Goal: Information Seeking & Learning: Learn about a topic

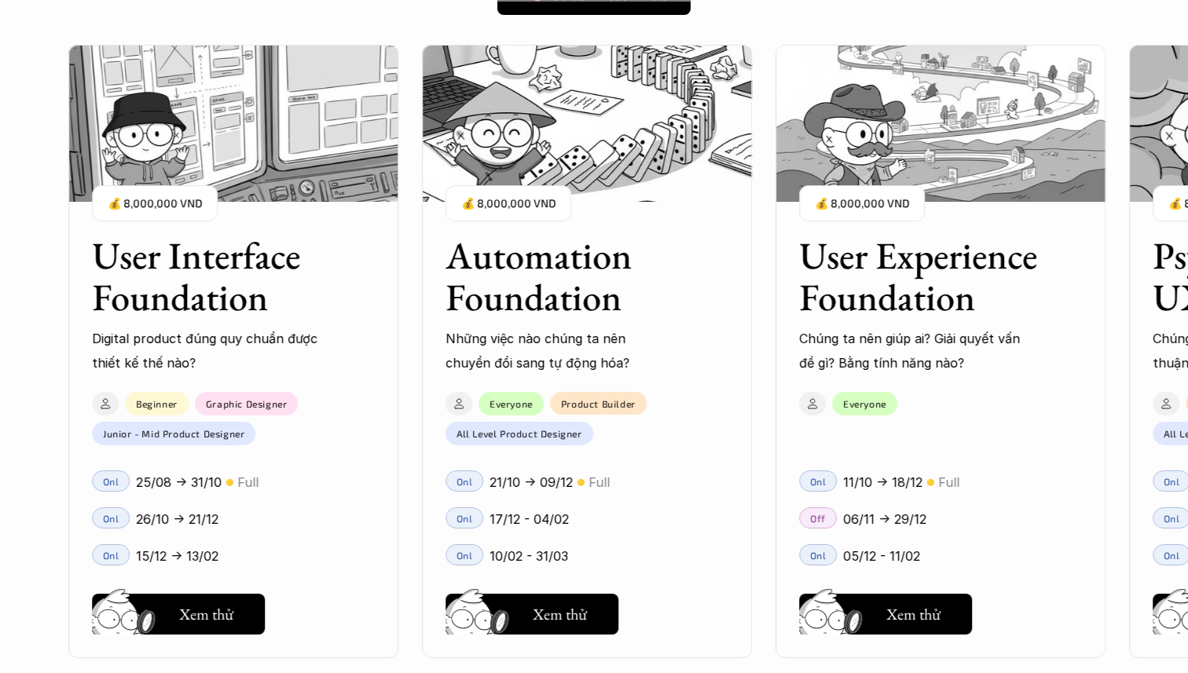
scroll to position [1449, 0]
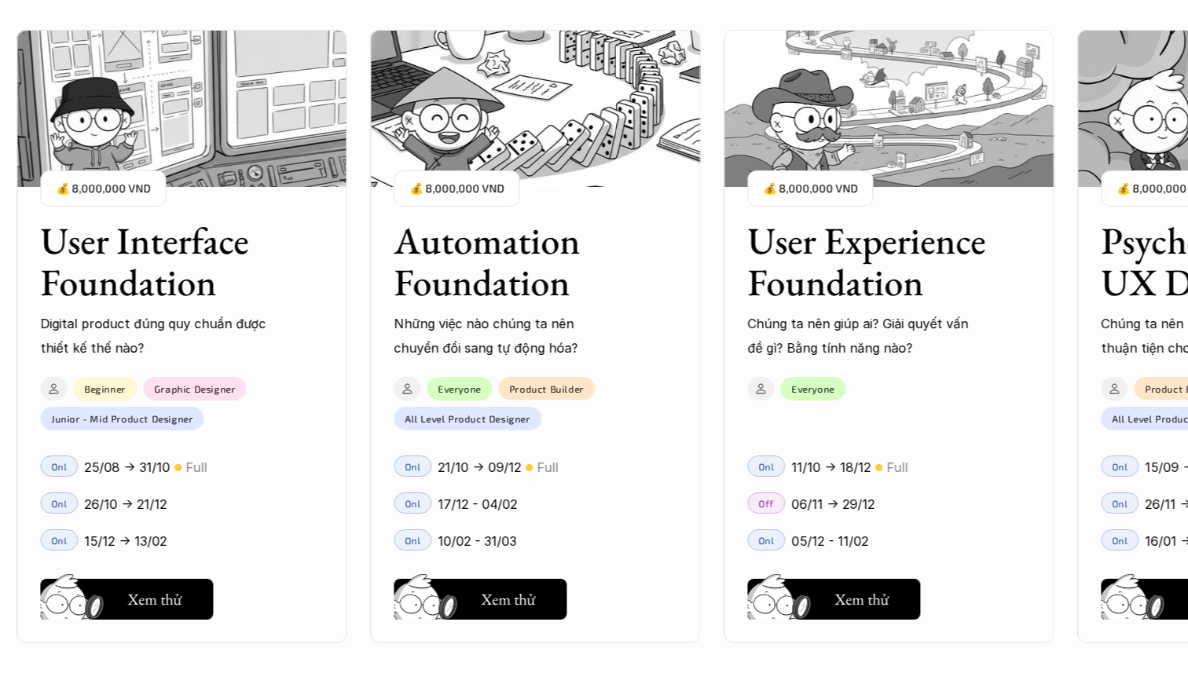
click at [709, 227] on div "User Interface Foundation Digital product đúng quy chuẩn được thiết kế thế nào?…" at bounding box center [888, 336] width 1744 height 673
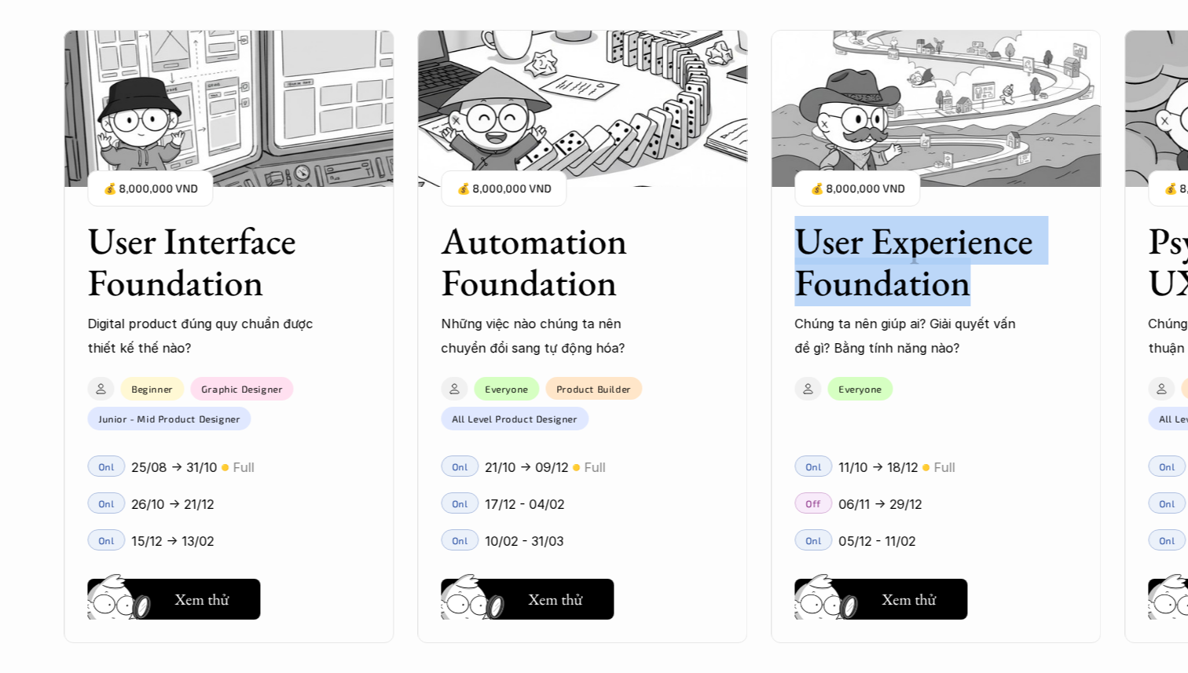
drag, startPoint x: 747, startPoint y: 232, endPoint x: 976, endPoint y: 288, distance: 235.3
click at [976, 288] on div "User Interface Foundation Digital product đúng quy chuẩn được thiết kế thế nào?…" at bounding box center [594, 336] width 1031 height 673
copy h3 "User Experience Foundation"
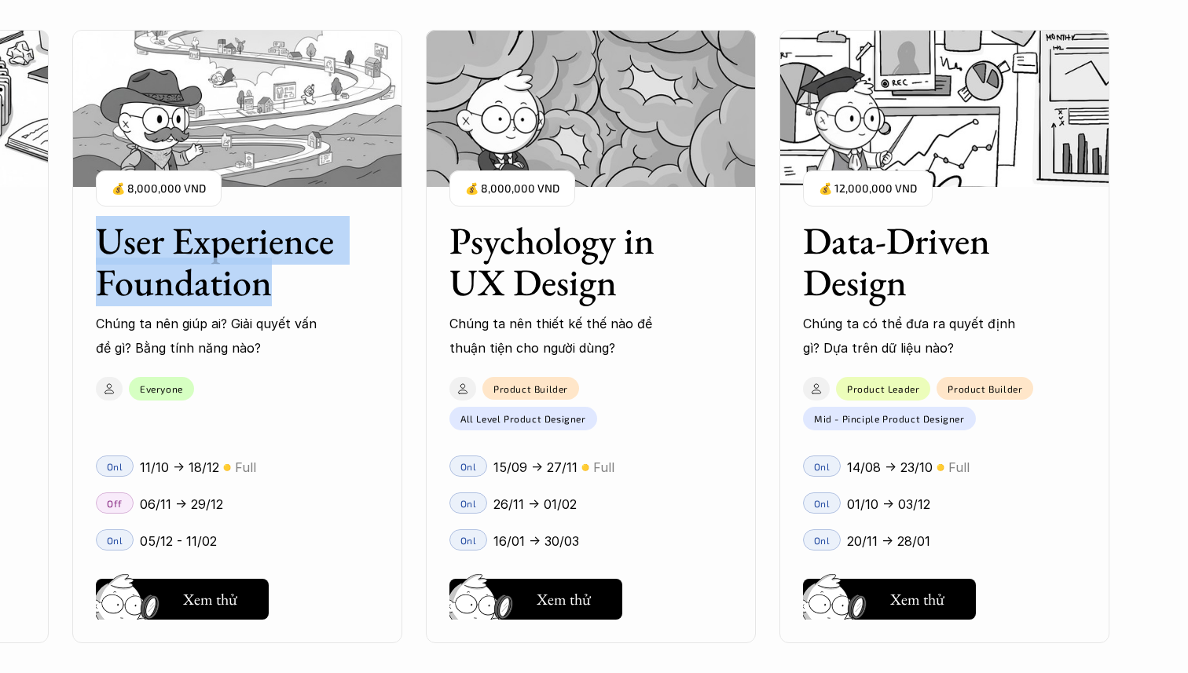
scroll to position [2049, 0]
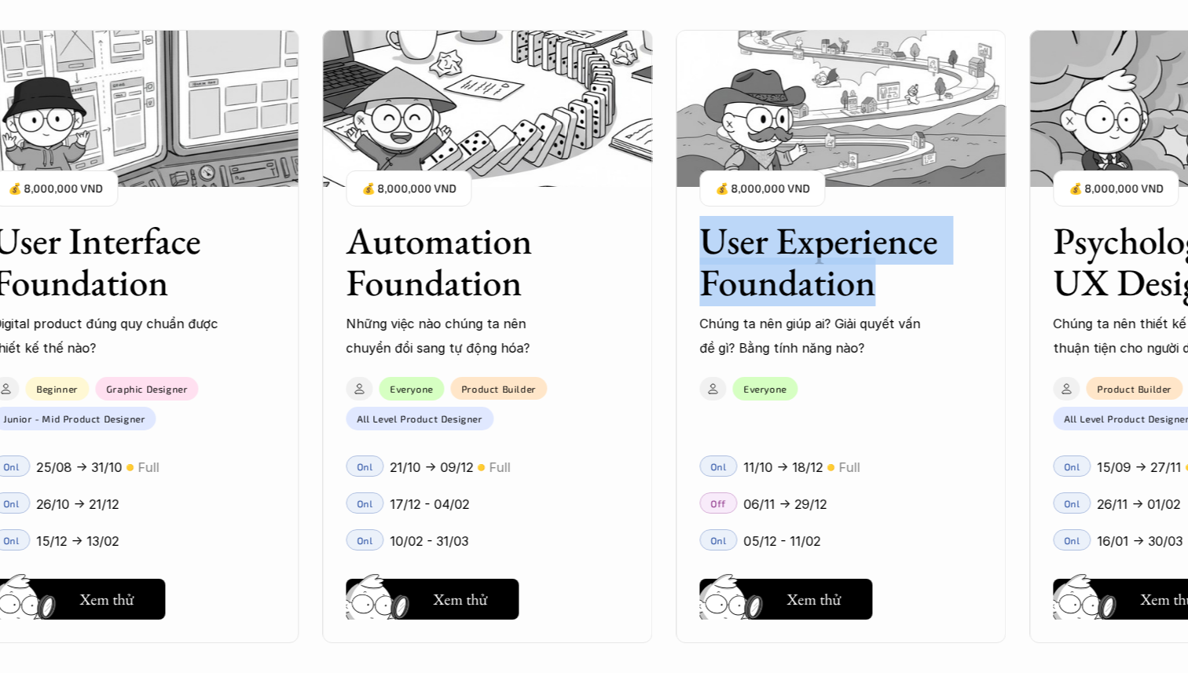
click at [390, 251] on h3 "Automation Foundation" at bounding box center [468, 261] width 244 height 83
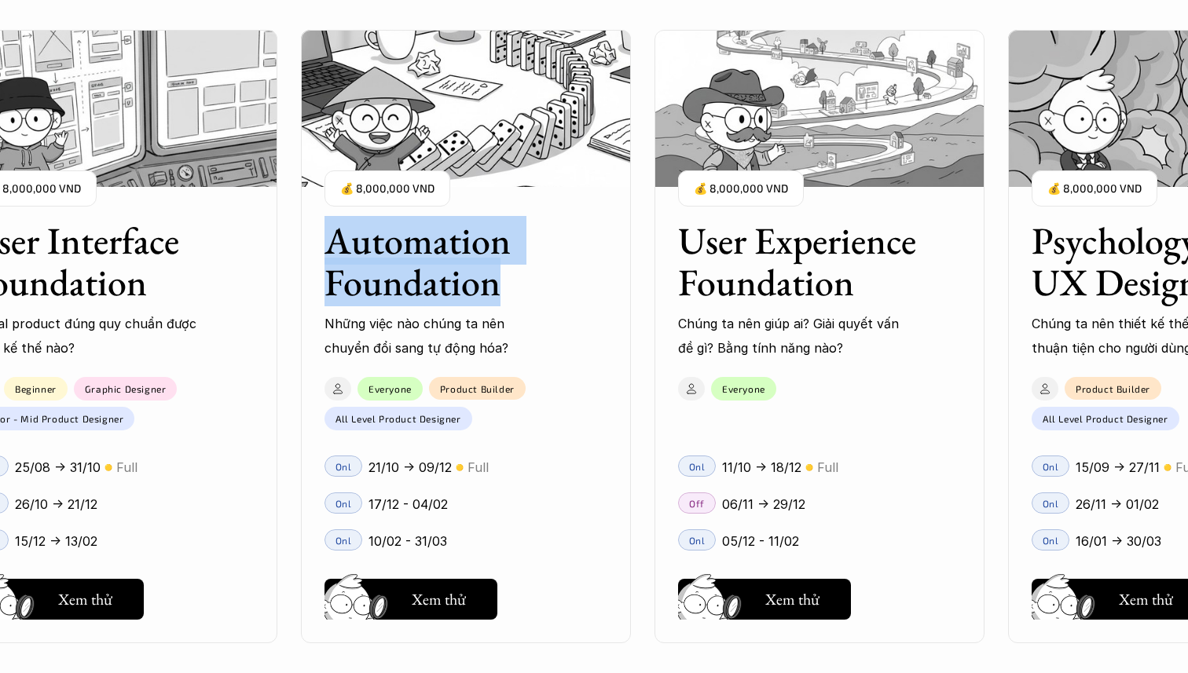
drag, startPoint x: 518, startPoint y: 287, endPoint x: 332, endPoint y: 241, distance: 191.7
click at [332, 241] on div "User Interface Foundation Digital product đúng quy chuẩn được thiết kế thế nào?…" at bounding box center [594, 336] width 1031 height 673
copy h3 "Automation Foundation"
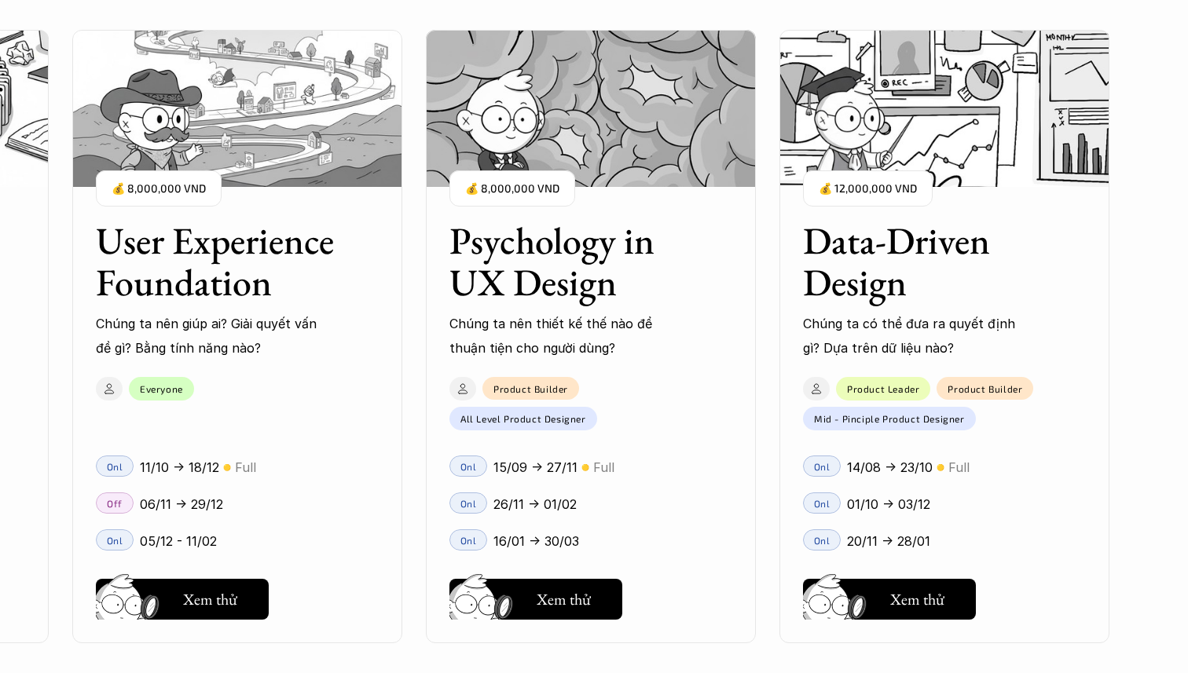
click at [917, 270] on h3 "Data-Driven Design" at bounding box center [925, 261] width 244 height 83
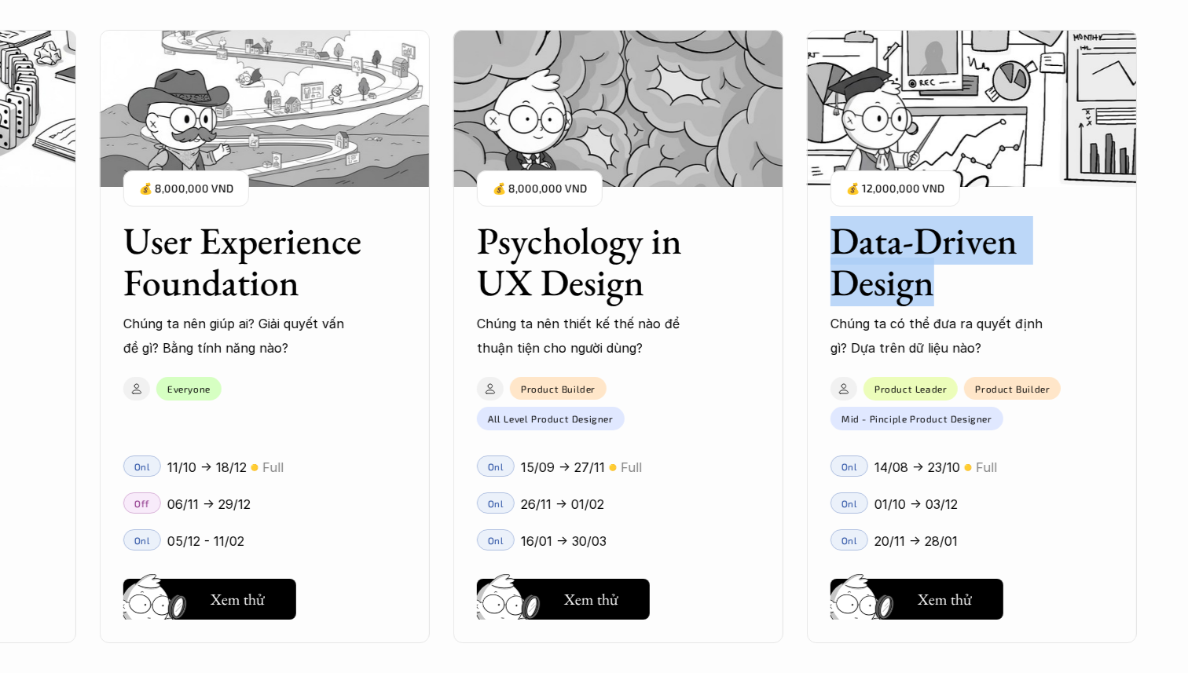
drag, startPoint x: 809, startPoint y: 236, endPoint x: 943, endPoint y: 290, distance: 143.8
click at [943, 289] on div "User Interface Foundation Digital product đúng quy chuẩn được thiết kế thế nào?…" at bounding box center [594, 336] width 1031 height 673
copy h3 "Data-Driven Design"
